Goal: Task Accomplishment & Management: Use online tool/utility

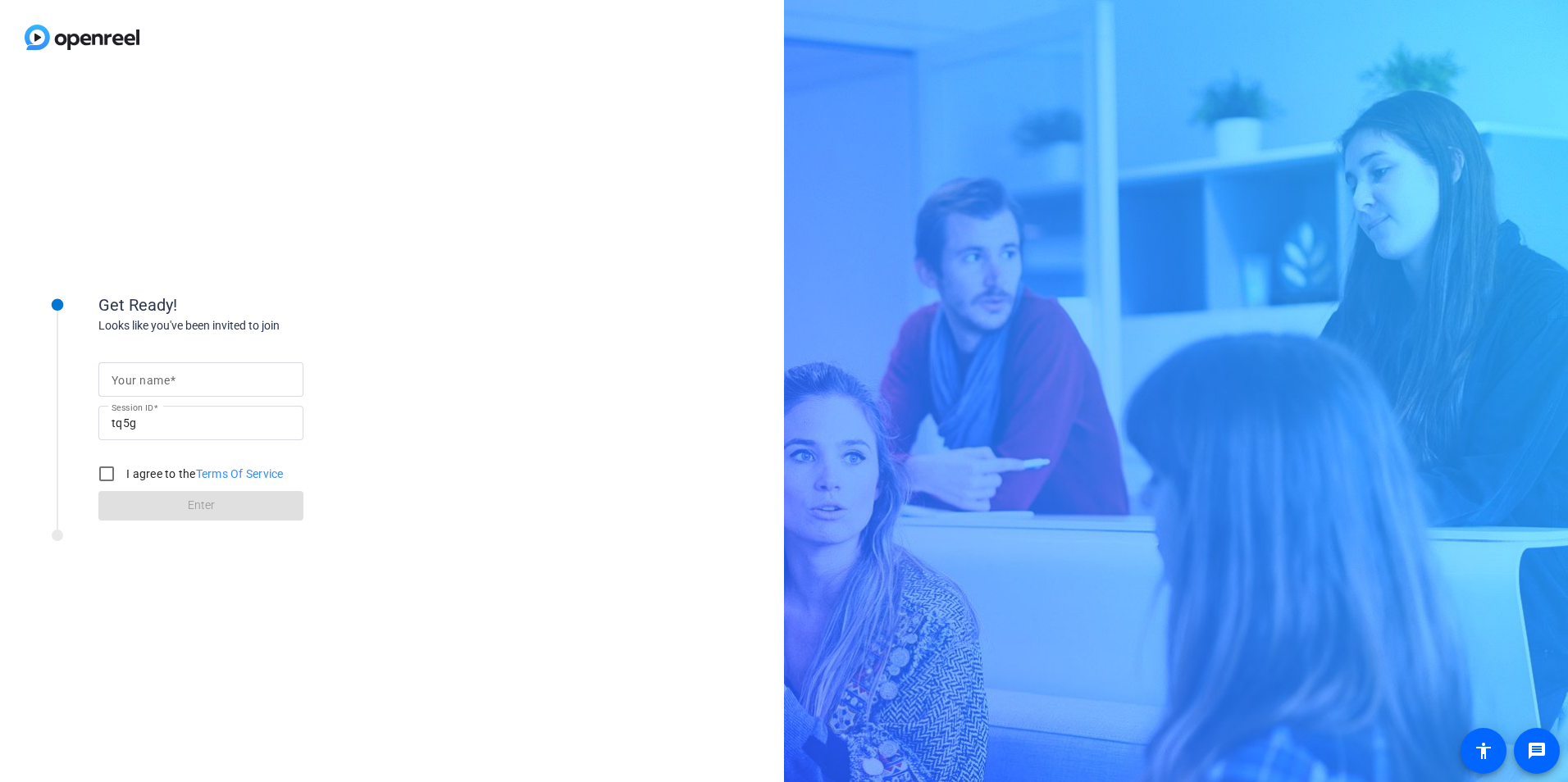
click at [187, 379] on input "Your name" at bounding box center [200, 380] width 179 height 20
type input "[PERSON_NAME]"
click at [104, 471] on input "I agree to the Terms Of Service" at bounding box center [106, 473] width 32 height 32
checkbox input "true"
click at [204, 495] on span at bounding box center [200, 505] width 205 height 39
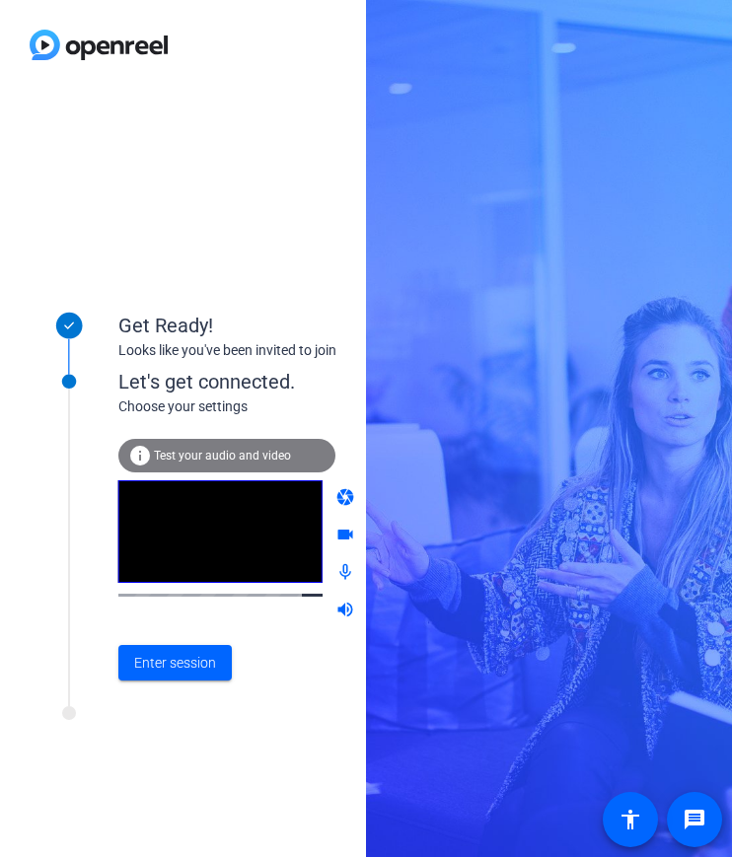
click at [688, 252] on div "Get Ready! Looks like you've been invited to join Let's get connected. Choose y…" at bounding box center [366, 428] width 732 height 857
click at [138, 664] on span "Enter session" at bounding box center [175, 663] width 82 height 21
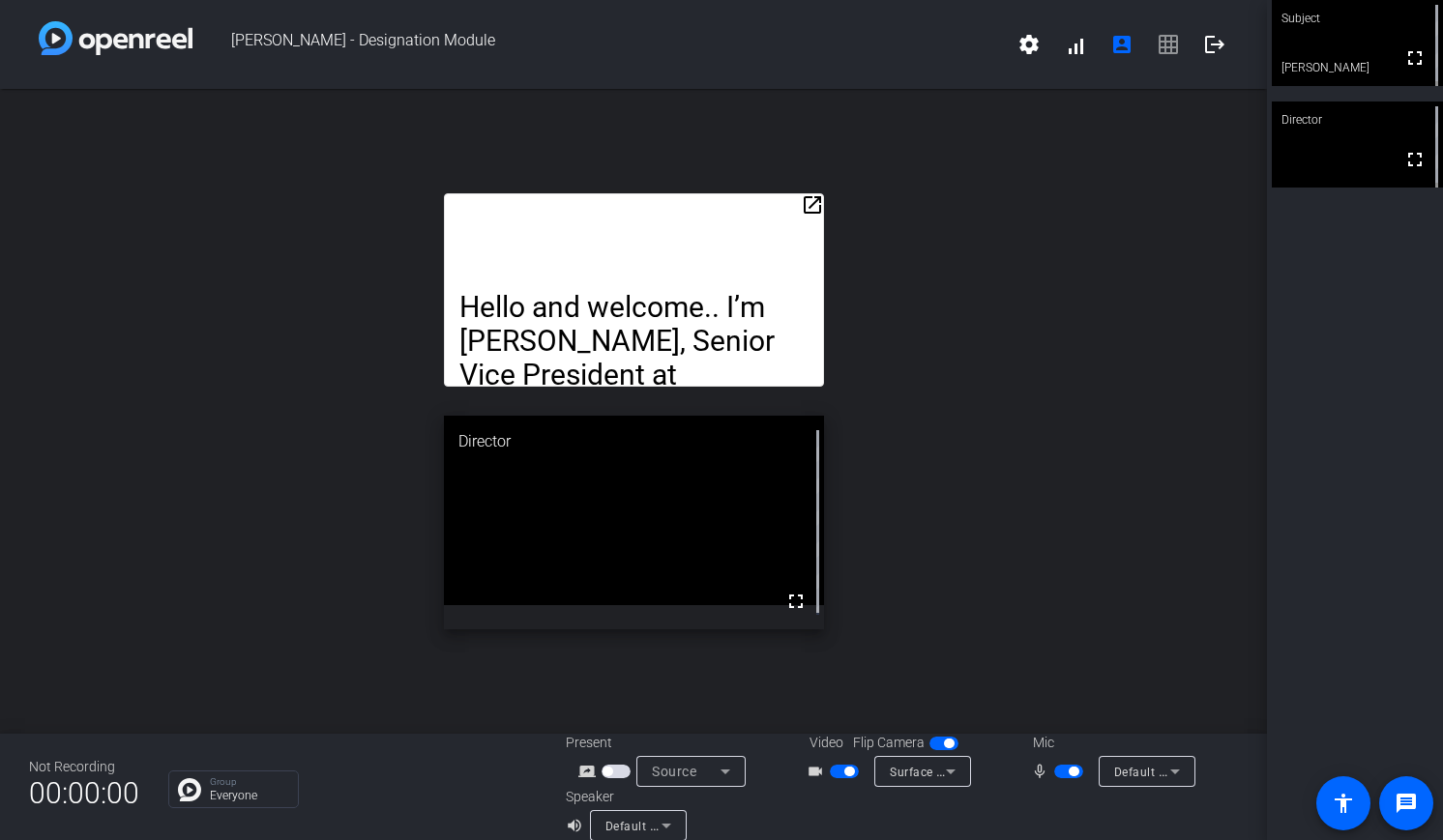
click at [1250, 476] on div "open_in_new Hello and welcome.. I’m [PERSON_NAME], Senior Vice President at Des…" at bounding box center [633, 412] width 1267 height 645
click at [811, 206] on mat-icon "open_in_new" at bounding box center [813, 205] width 24 height 24
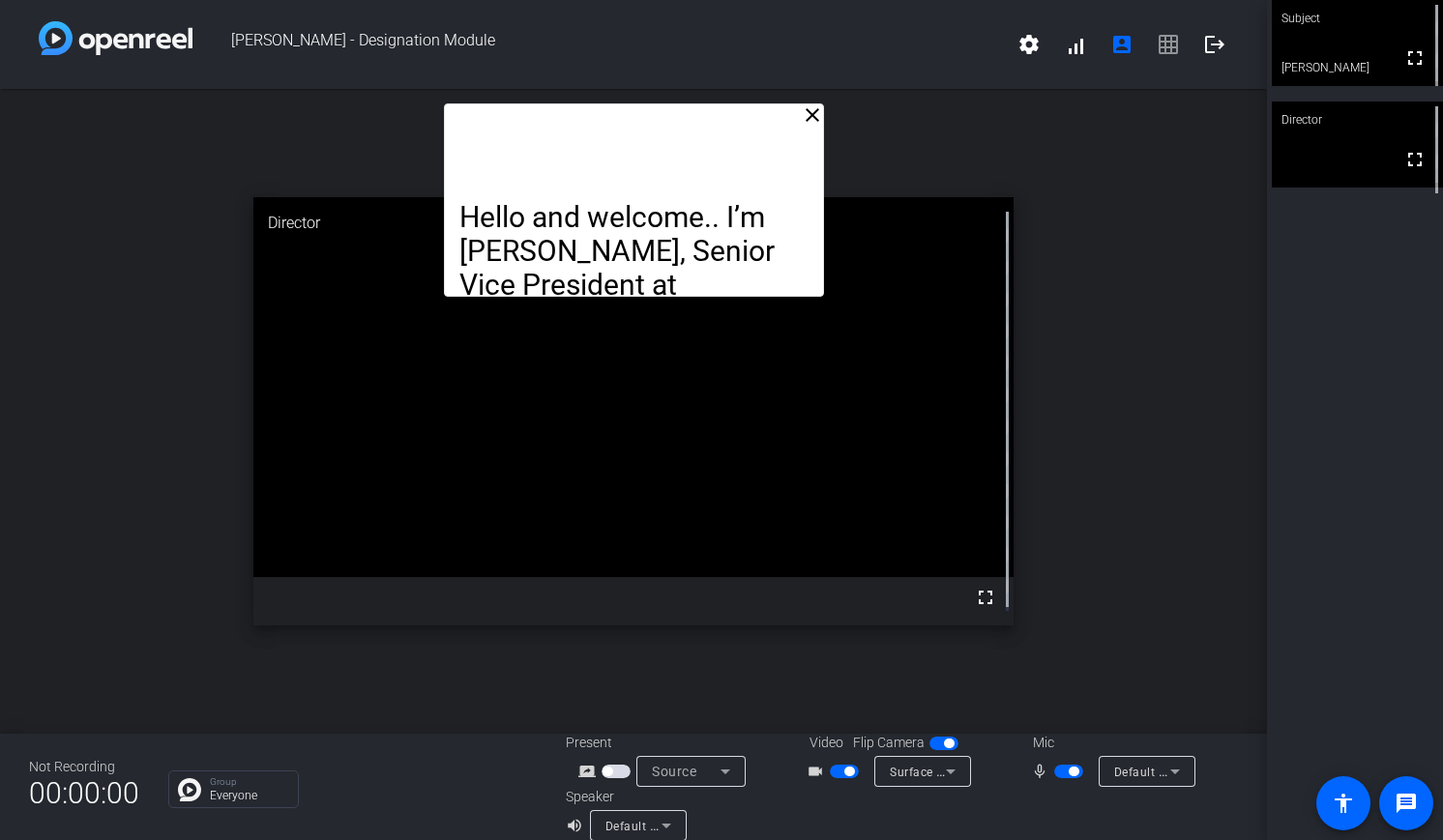
click at [812, 131] on div "Hello and welcome.. I’m [PERSON_NAME], Senior Vice President at Destinations In…" at bounding box center [634, 200] width 380 height 193
drag, startPoint x: 825, startPoint y: 411, endPoint x: 833, endPoint y: 525, distance: 114.3
click at [833, 525] on video at bounding box center [632, 387] width 760 height 380
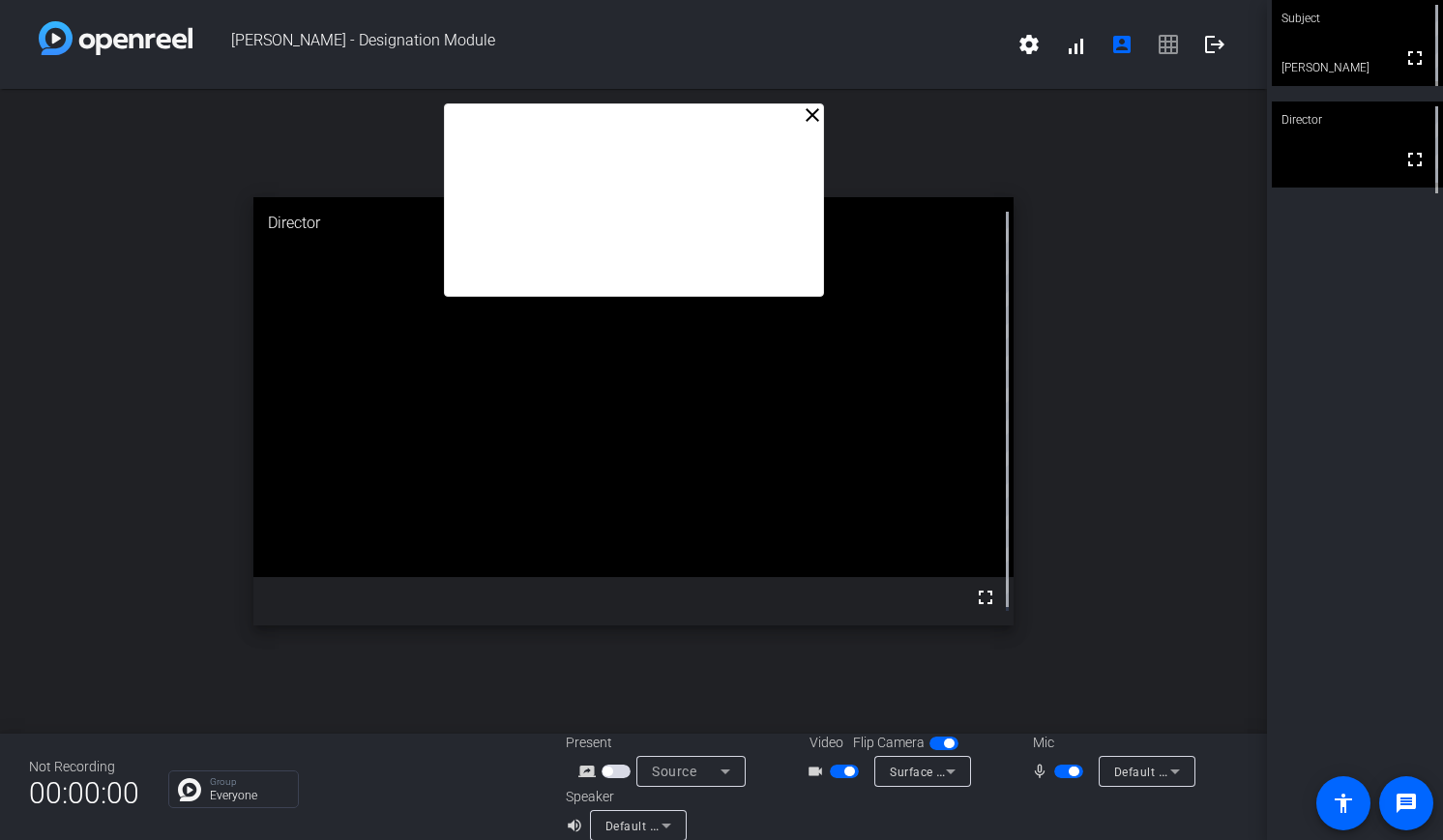
drag, startPoint x: 770, startPoint y: 510, endPoint x: 762, endPoint y: 568, distance: 58.5
click at [762, 568] on video at bounding box center [632, 387] width 760 height 380
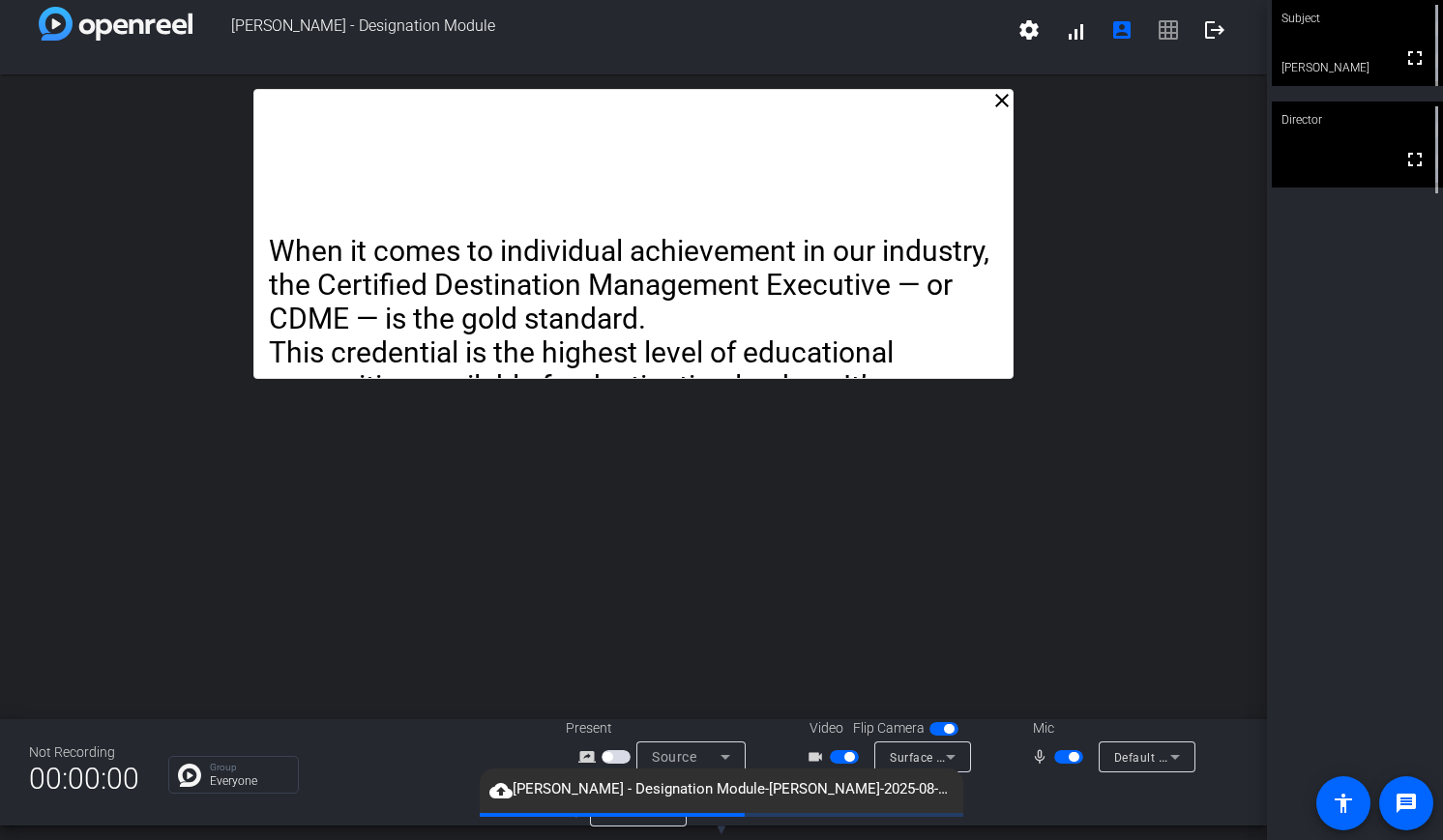
scroll to position [23, 0]
